Goal: Check status: Check status

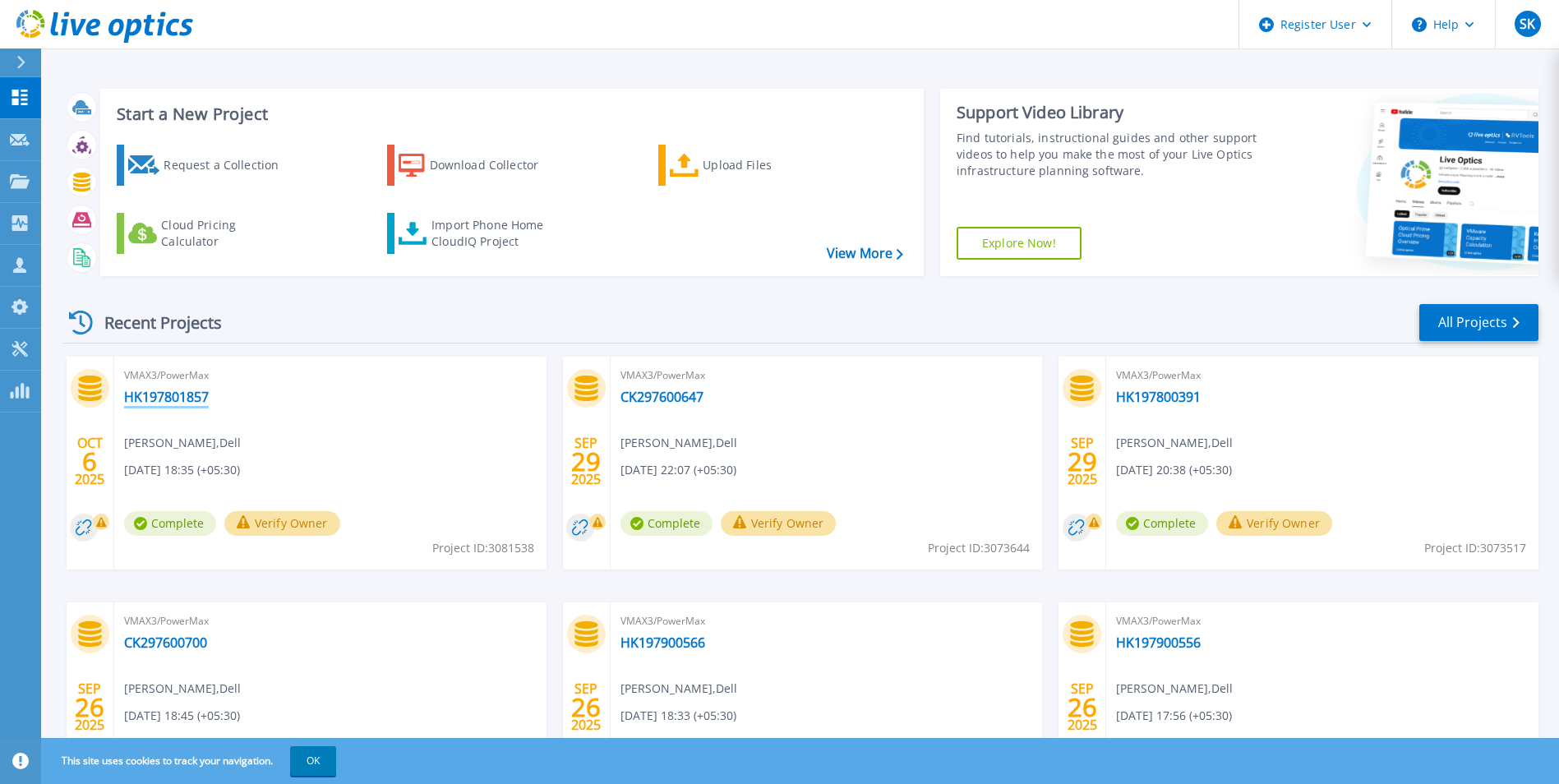
click at [196, 398] on link "HK197801857" at bounding box center [166, 396] width 84 height 17
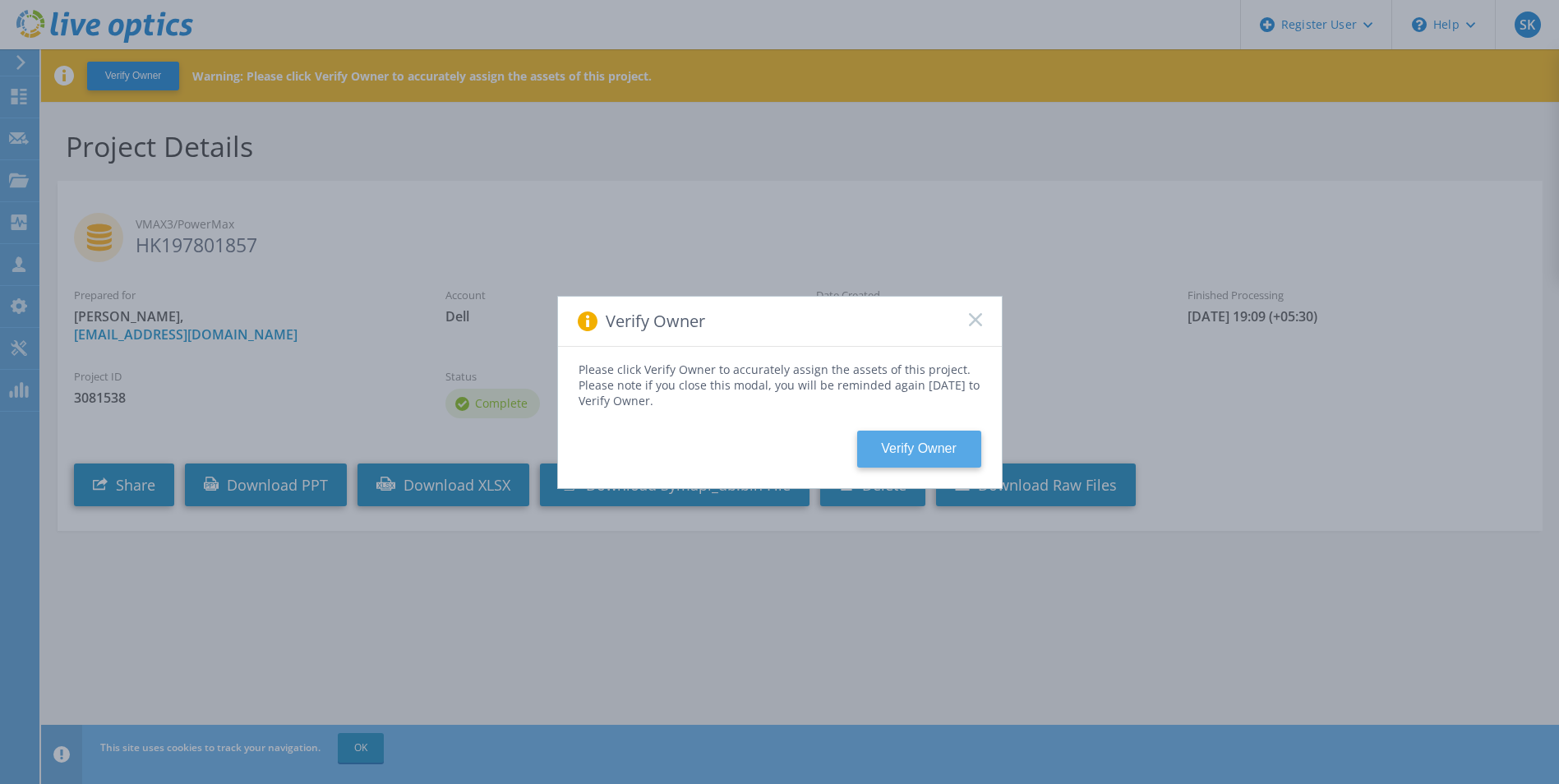
click at [913, 452] on button "Verify Owner" at bounding box center [919, 449] width 124 height 37
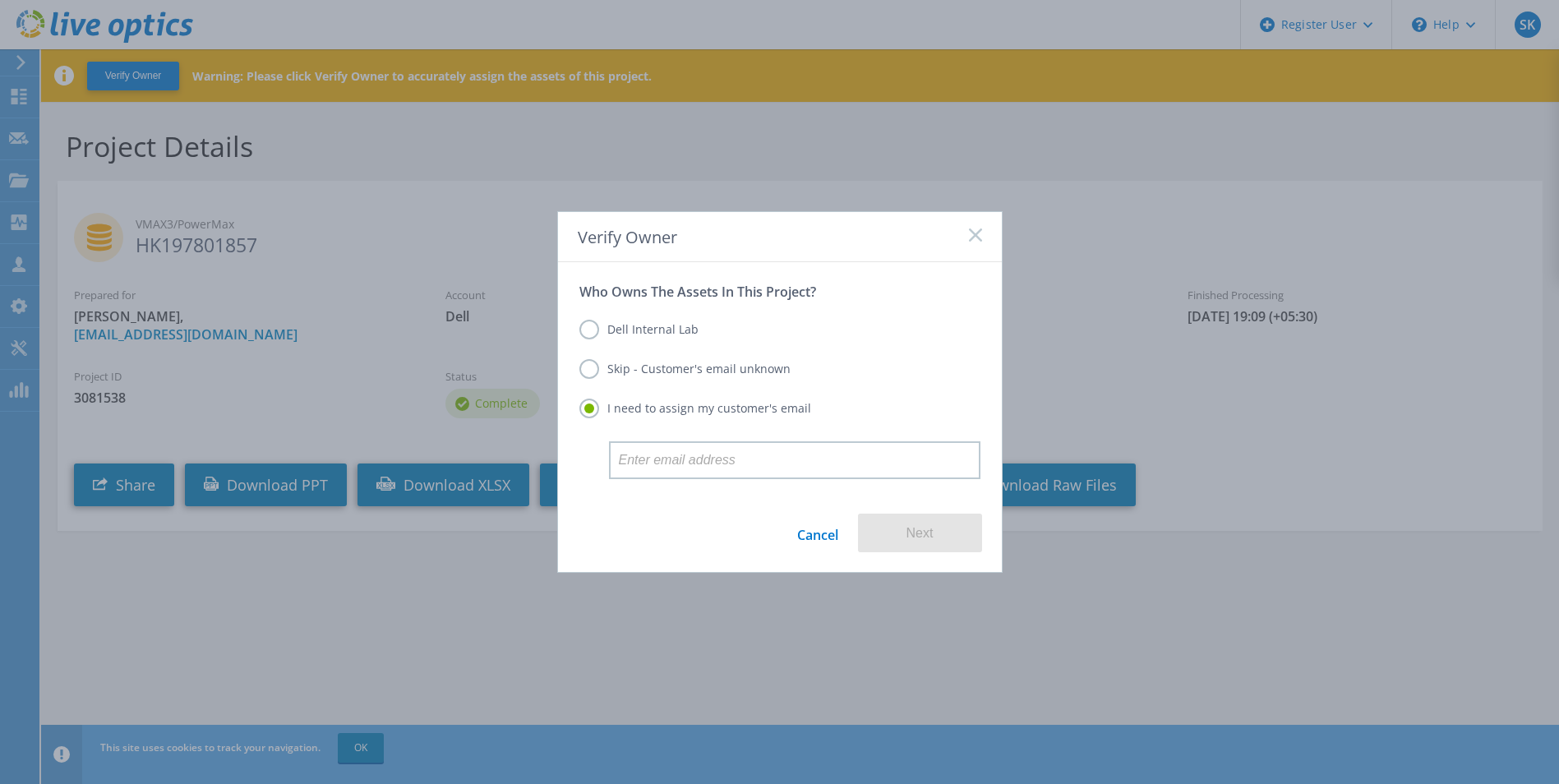
click at [971, 228] on icon at bounding box center [974, 234] width 13 height 13
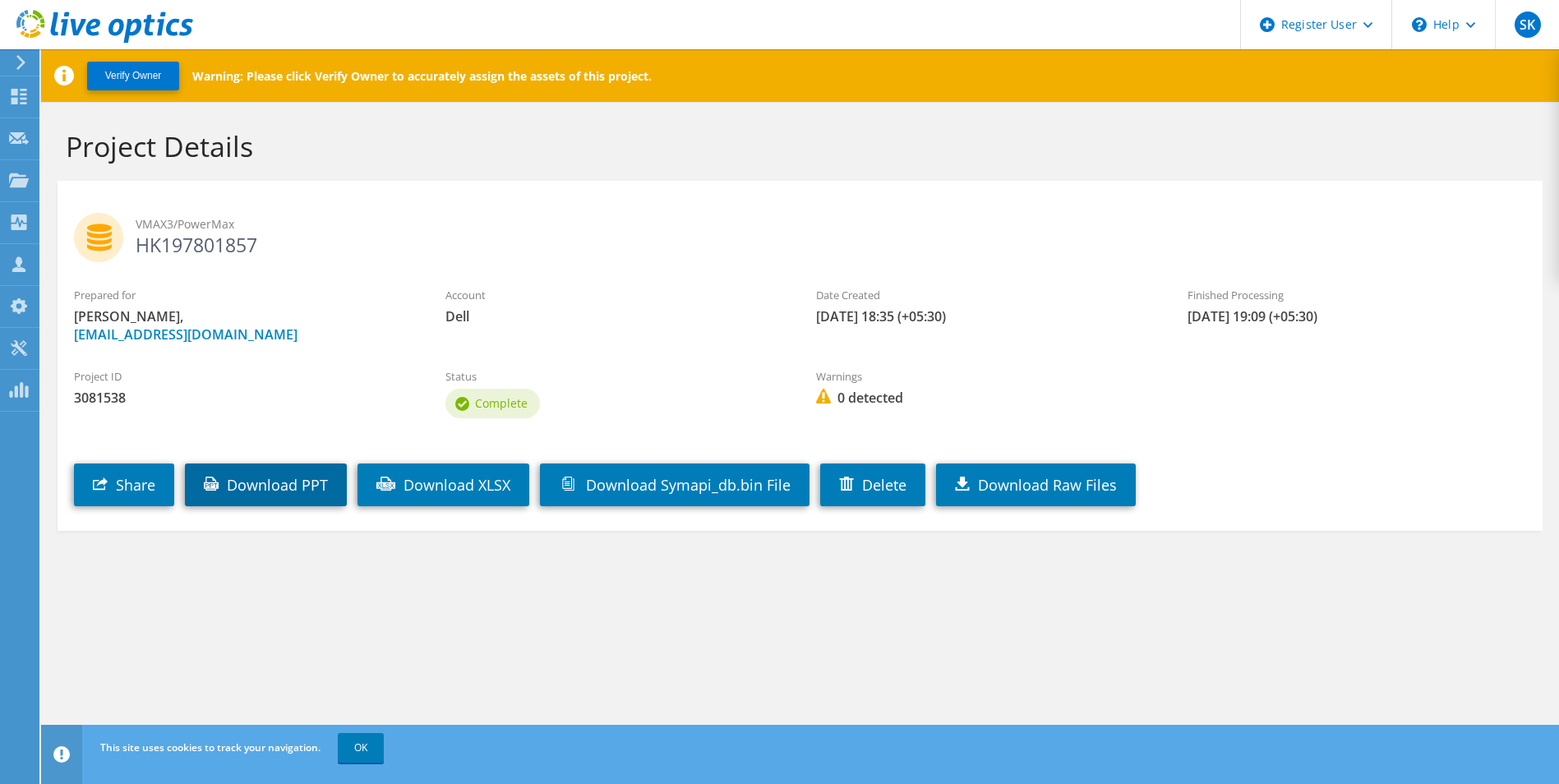
click at [295, 489] on link "Download PPT" at bounding box center [265, 484] width 162 height 43
